Goal: Task Accomplishment & Management: Manage account settings

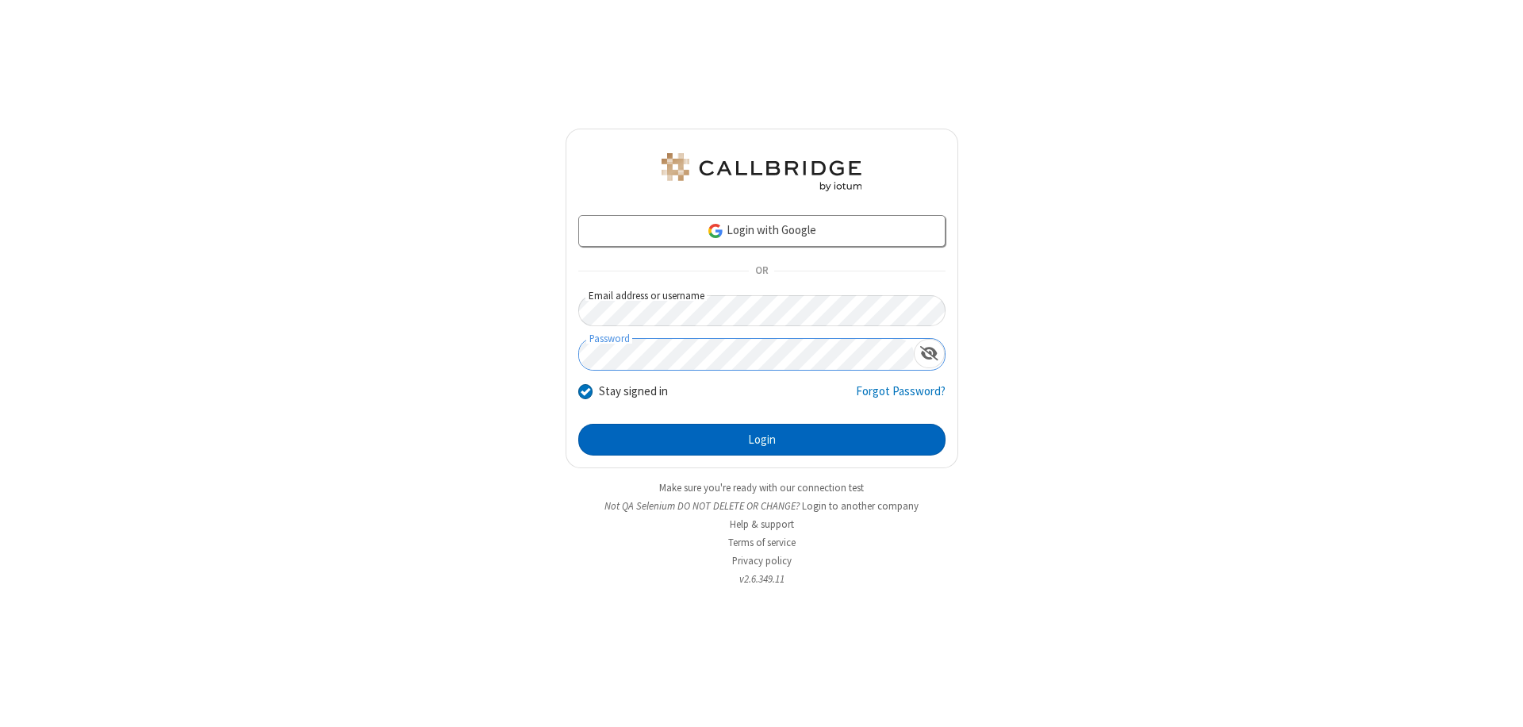
click at [762, 440] on button "Login" at bounding box center [761, 440] width 367 height 32
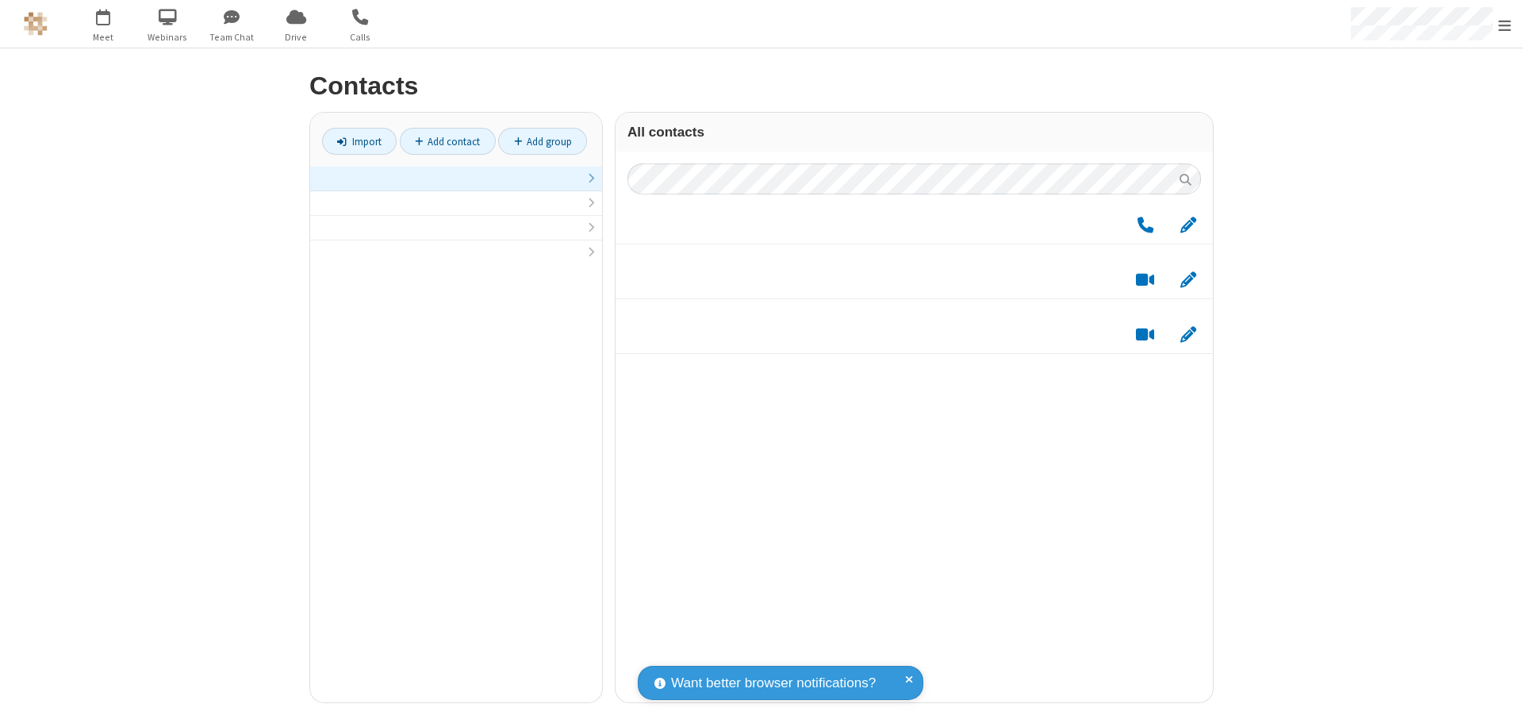
click at [456, 187] on link at bounding box center [456, 179] width 292 height 25
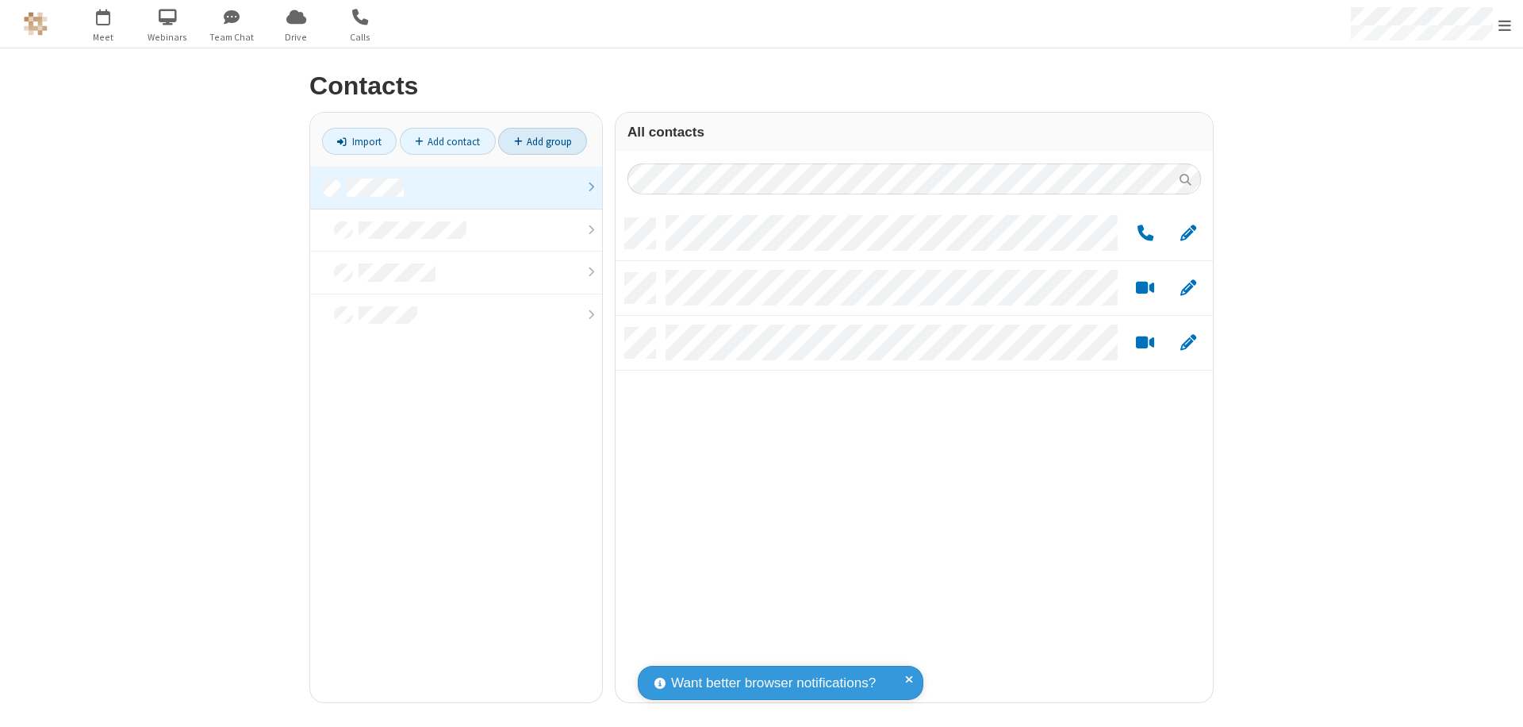
click at [543, 141] on link "Add group" at bounding box center [542, 141] width 89 height 27
